Goal: Navigation & Orientation: Find specific page/section

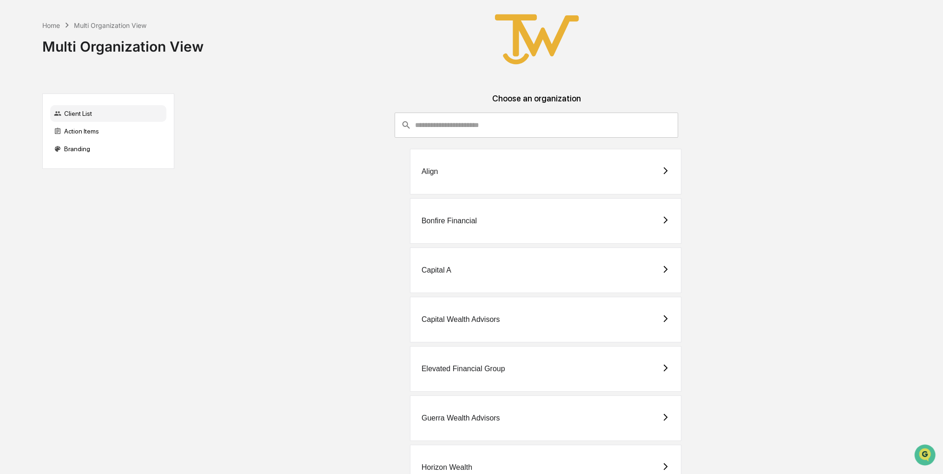
click at [713, 278] on div "Capital A" at bounding box center [536, 270] width 709 height 46
click at [688, 316] on div "Capital Wealth Advisors" at bounding box center [536, 320] width 709 height 46
drag, startPoint x: 674, startPoint y: 325, endPoint x: 595, endPoint y: 304, distance: 82.1
click at [599, 307] on div "Capital Wealth Advisors" at bounding box center [545, 320] width 271 height 46
click at [504, 280] on div "Capital A" at bounding box center [545, 270] width 271 height 46
